Goal: Connect with others: Connect with others

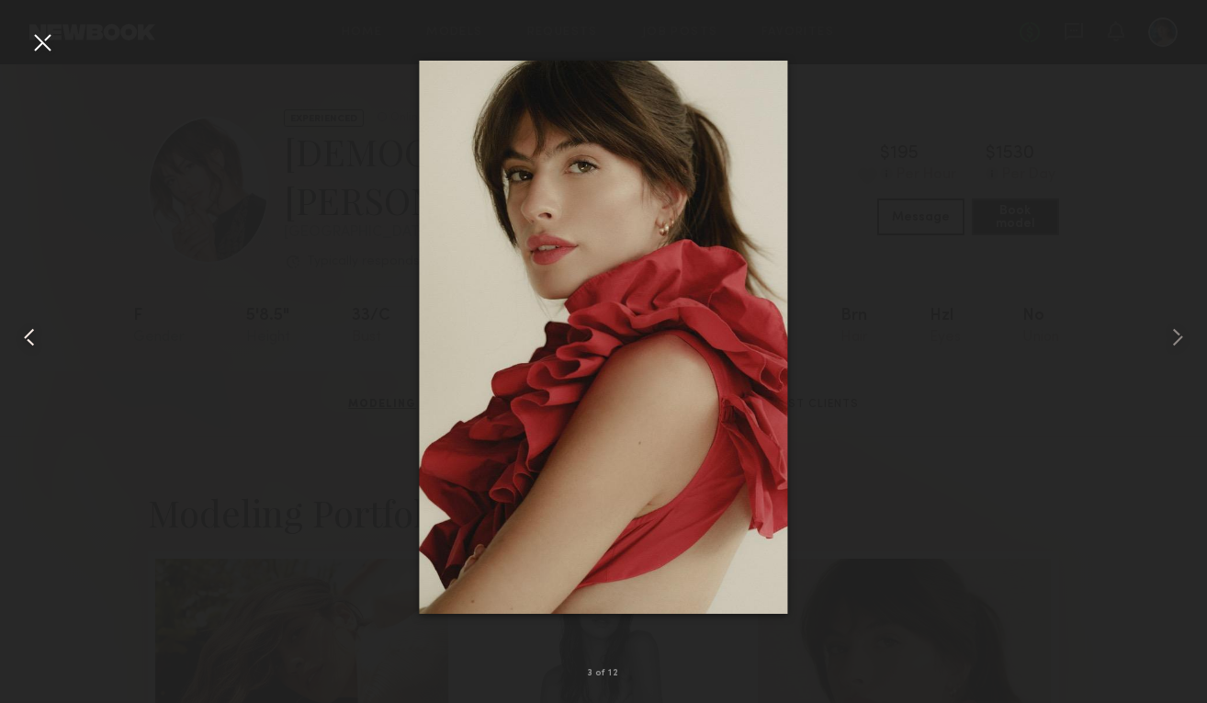
scroll to position [344, 0]
click at [40, 39] on div at bounding box center [42, 42] width 29 height 29
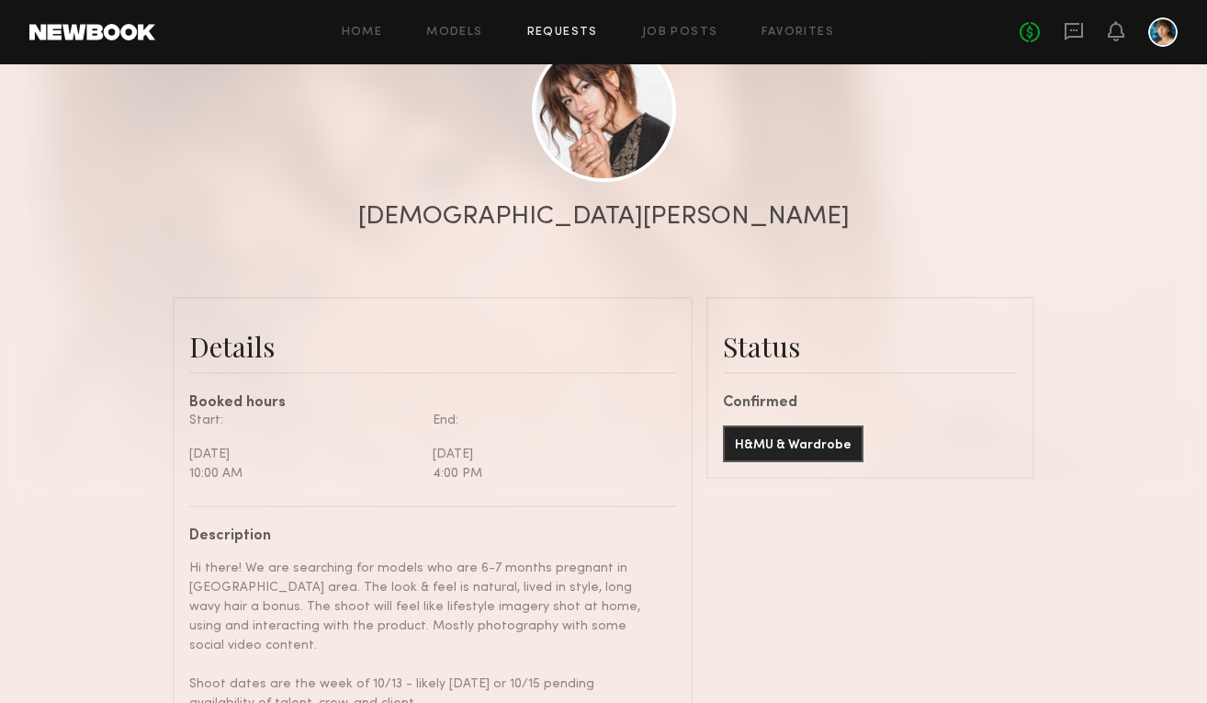
scroll to position [179, 0]
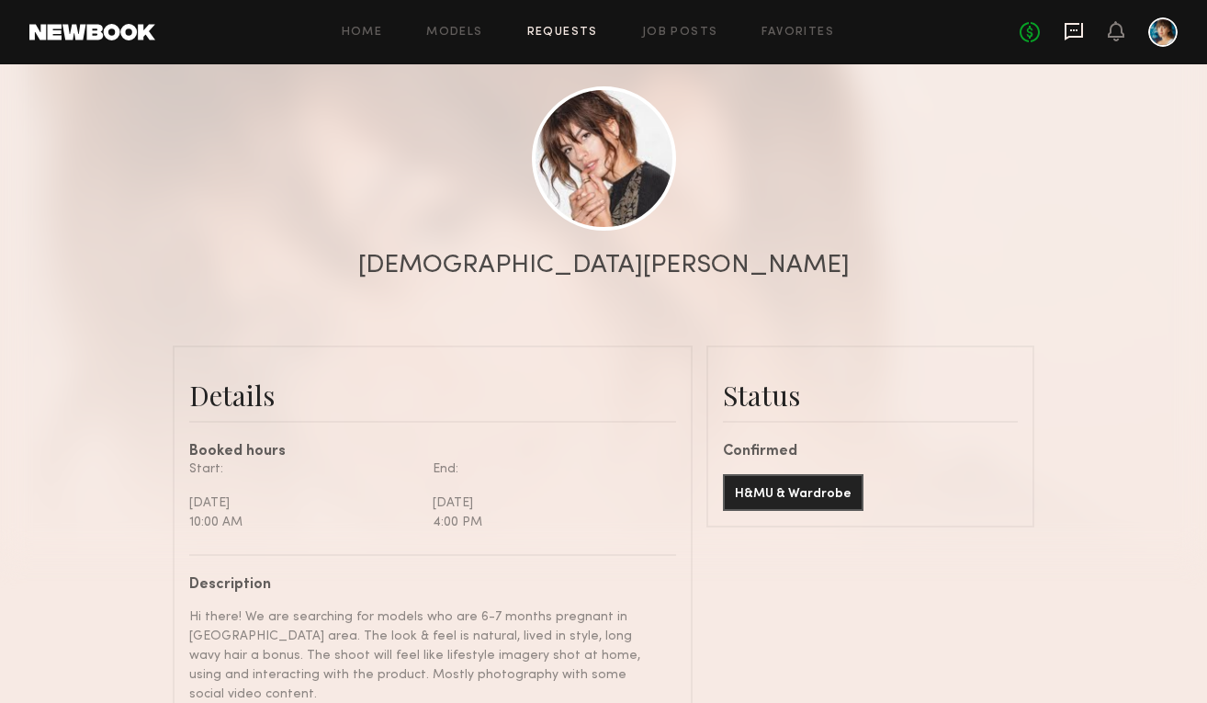
click at [1073, 36] on icon at bounding box center [1074, 31] width 18 height 17
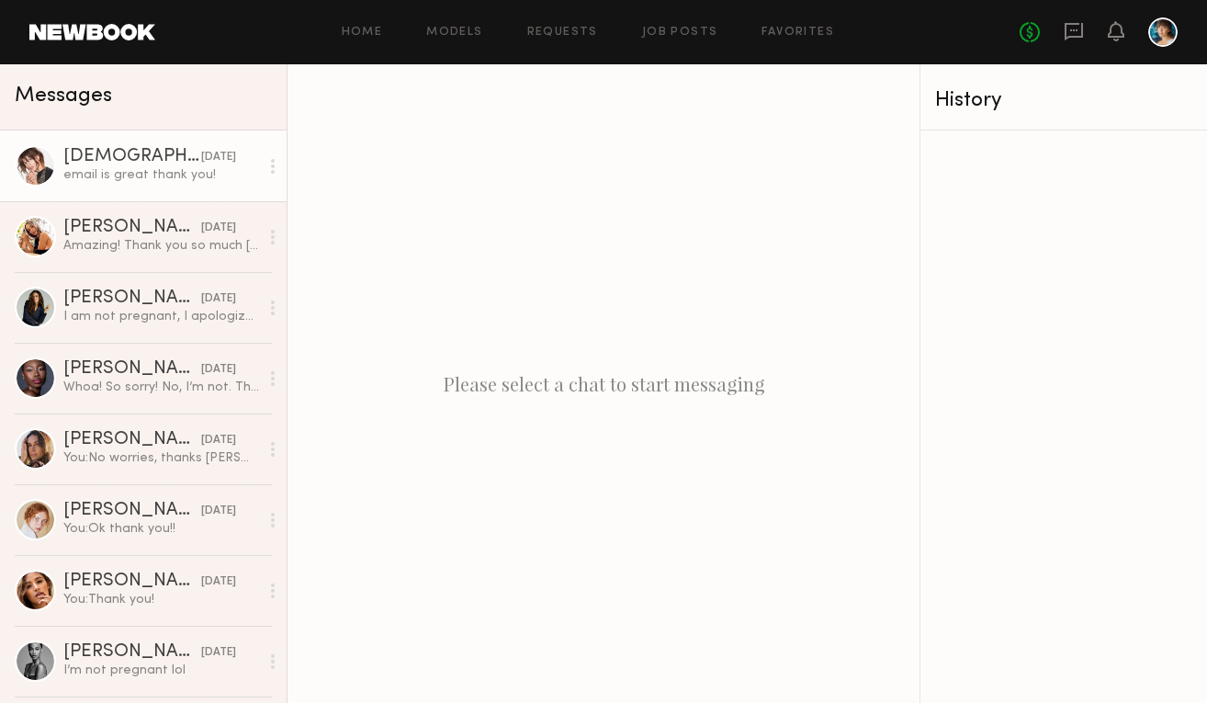
click at [149, 163] on div "[DEMOGRAPHIC_DATA][PERSON_NAME]" at bounding box center [132, 157] width 138 height 18
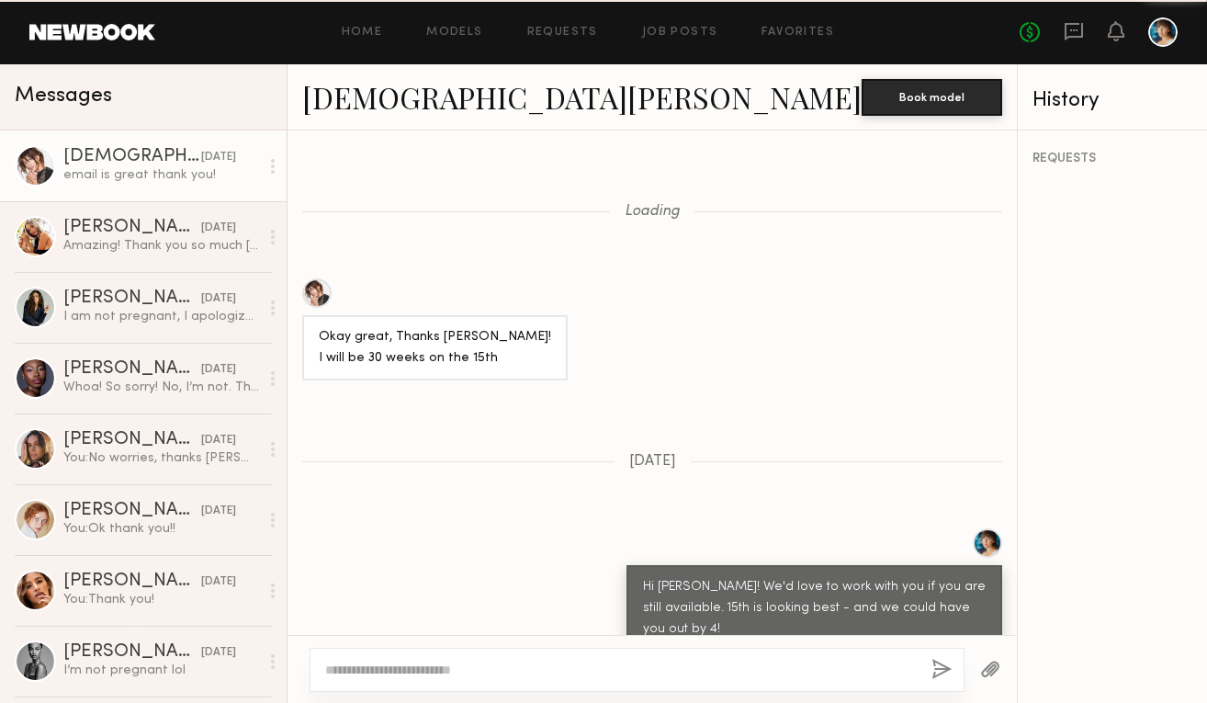
scroll to position [901, 0]
